Goal: Check status: Check status

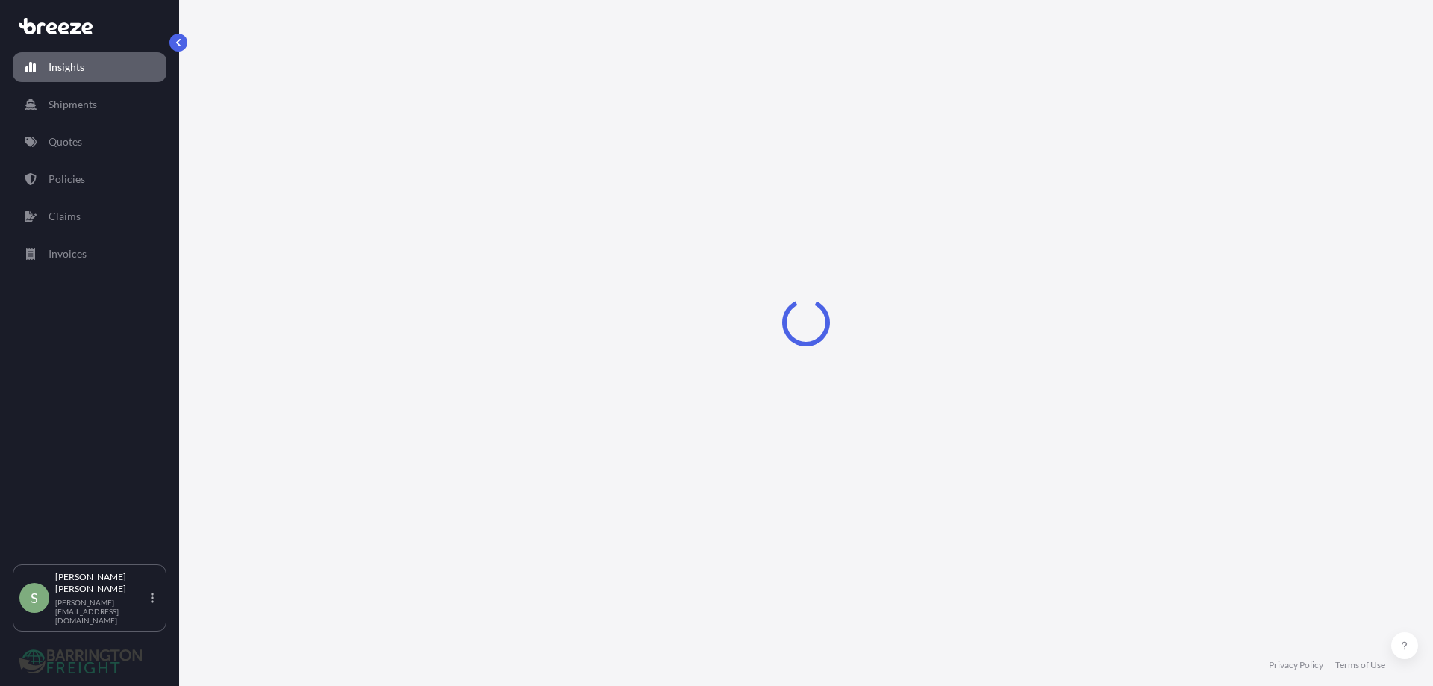
select select "2025"
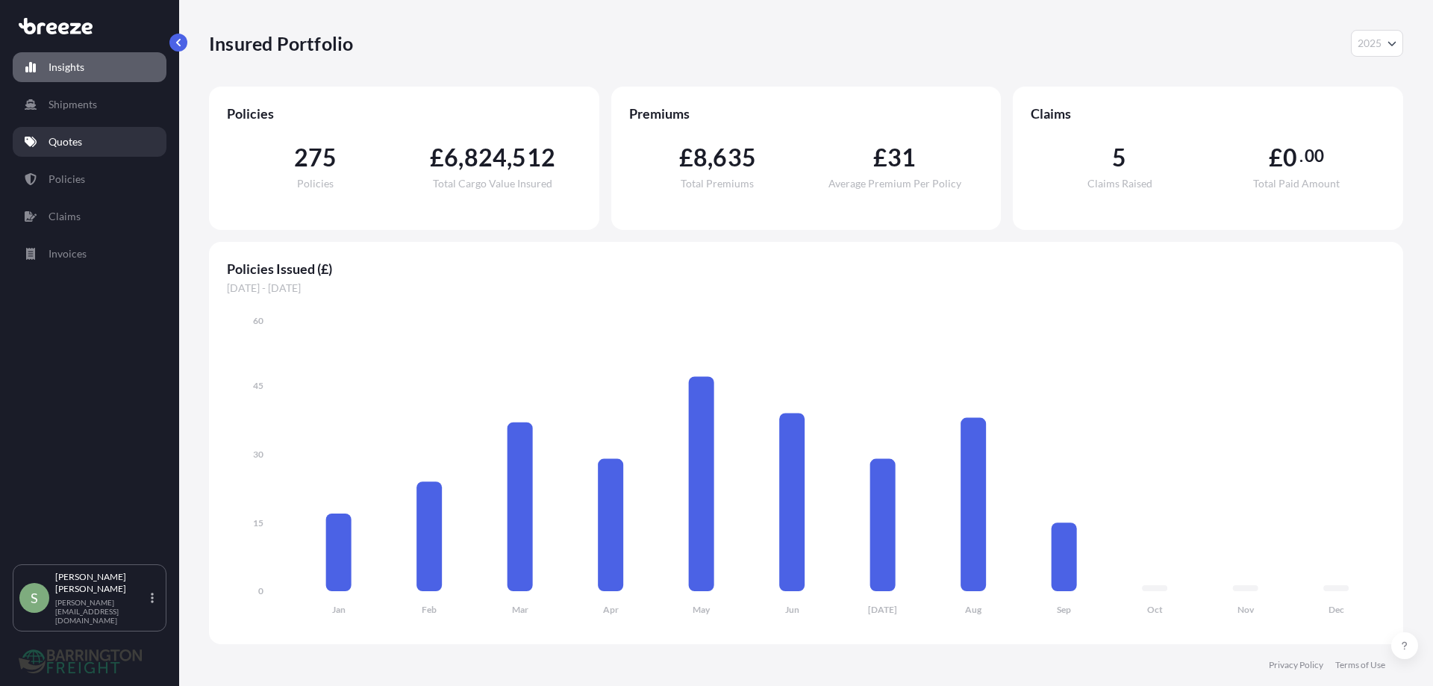
click at [64, 140] on p "Quotes" at bounding box center [65, 141] width 34 height 15
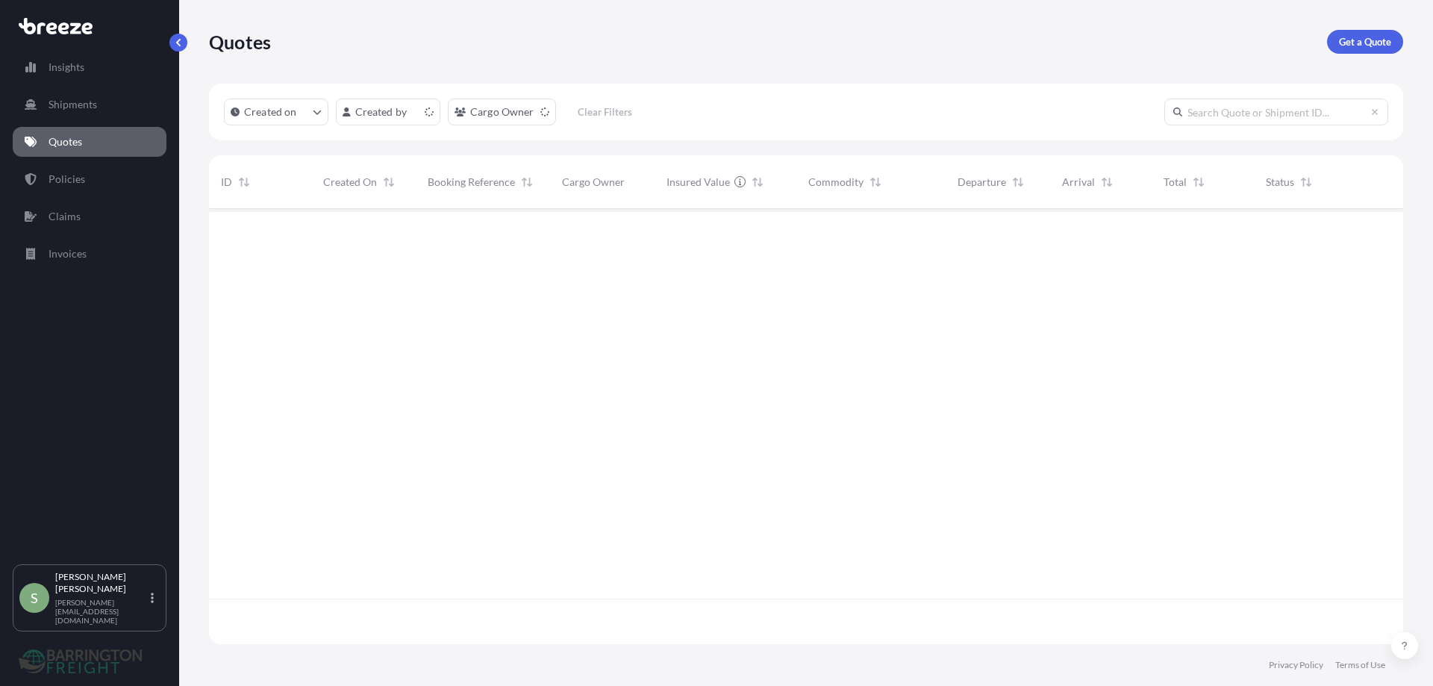
scroll to position [432, 1183]
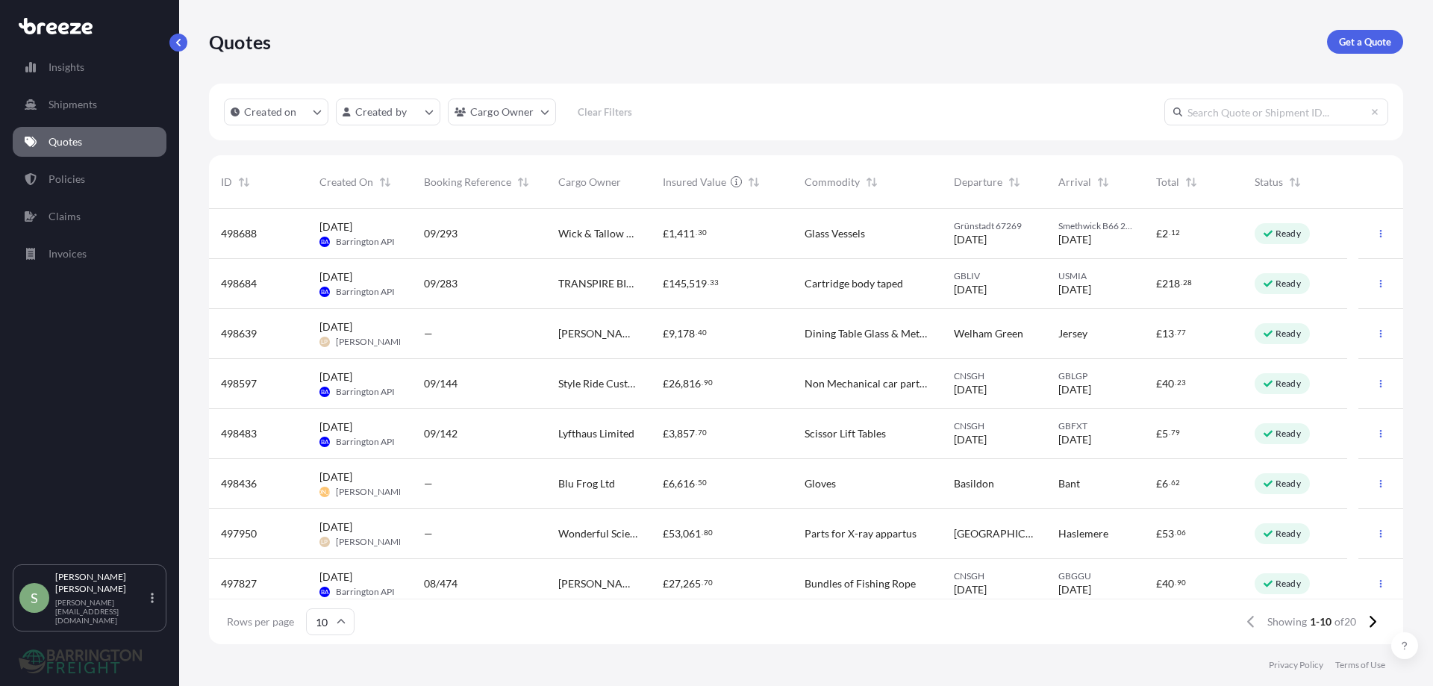
click at [592, 284] on span "TRANSPIRE BIO INC" at bounding box center [598, 283] width 81 height 15
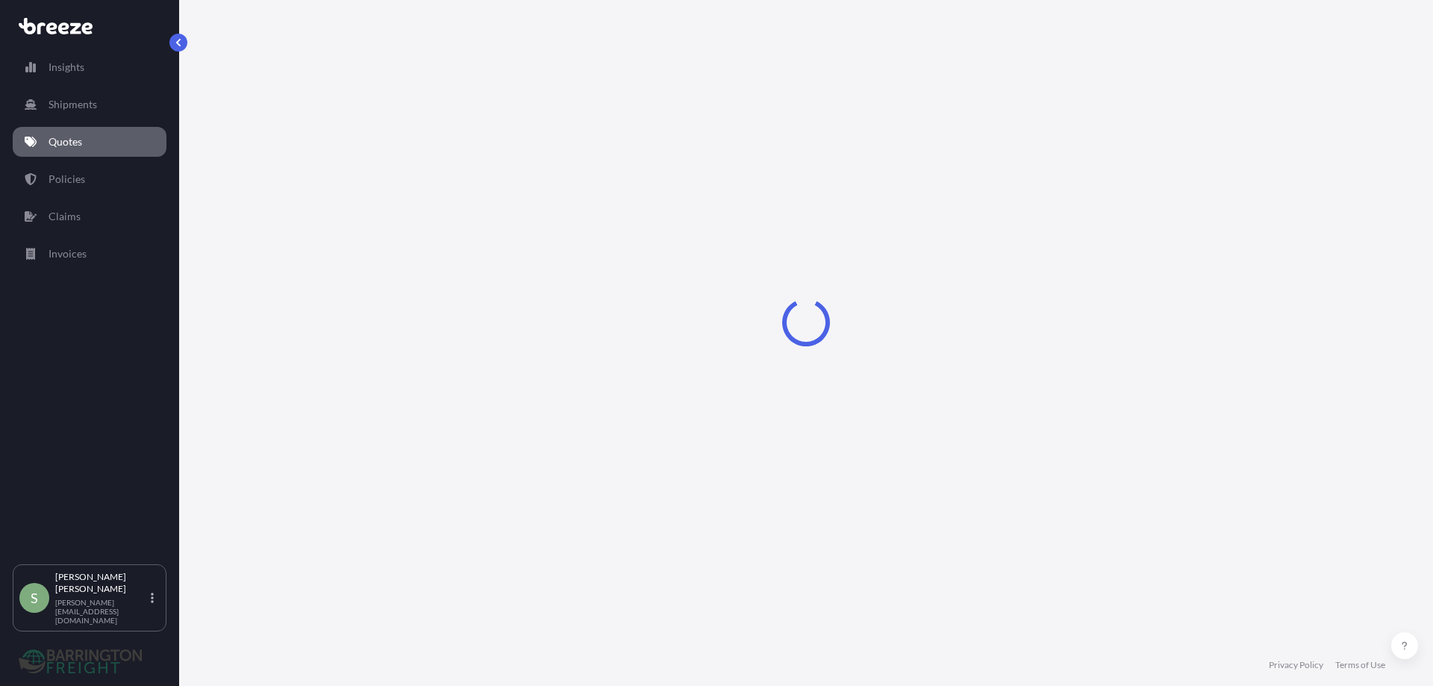
select select "Road"
select select "Sea"
select select "Road"
select select "2"
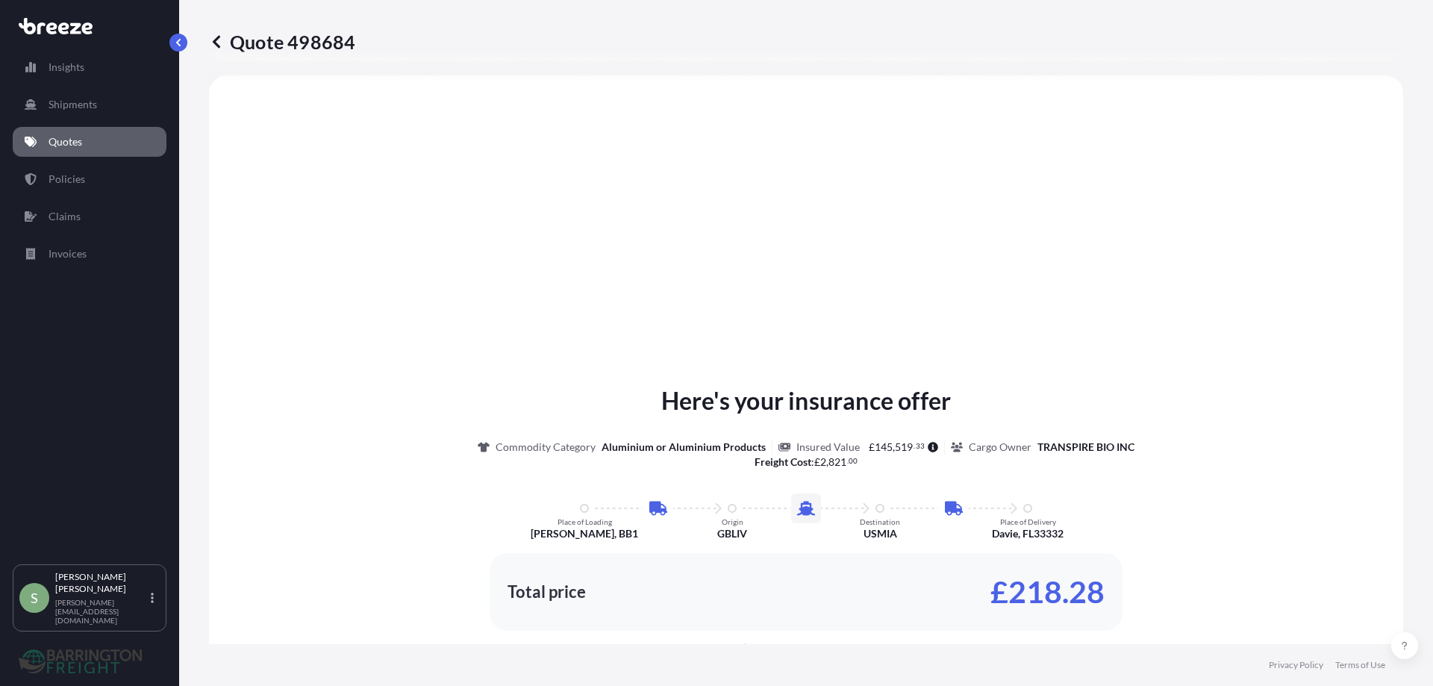
scroll to position [597, 0]
